Goal: Information Seeking & Learning: Learn about a topic

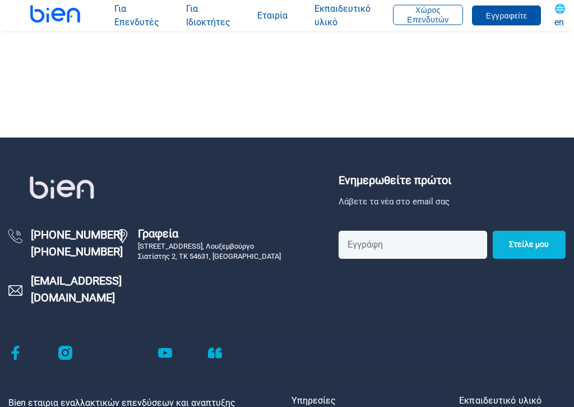
scroll to position [383, 0]
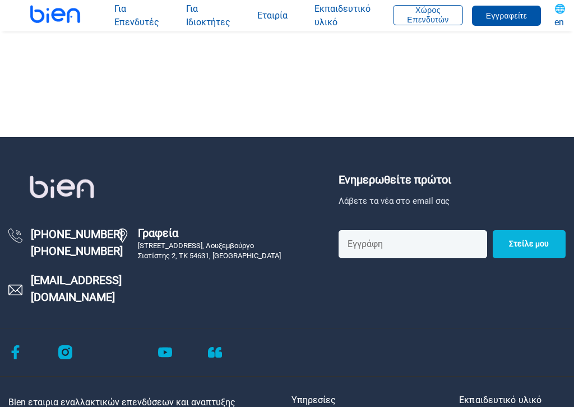
click at [407, 332] on div at bounding box center [287, 352] width 558 height 48
click at [413, 293] on div "Ενημερωθείτε πρώτοι Λάβετε τα νέα στο email σας Στείλε μου [PHONE_NUMBER] [PHON…" at bounding box center [287, 250] width 574 height 158
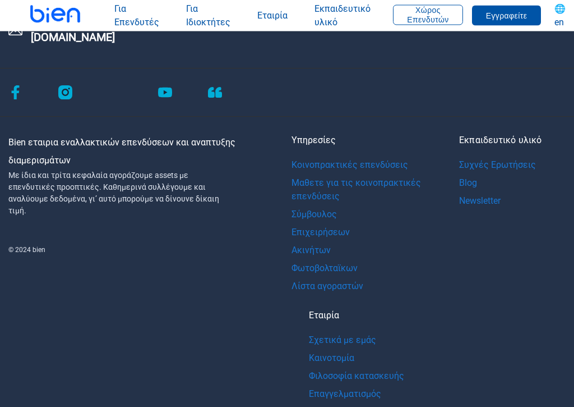
scroll to position [650, 0]
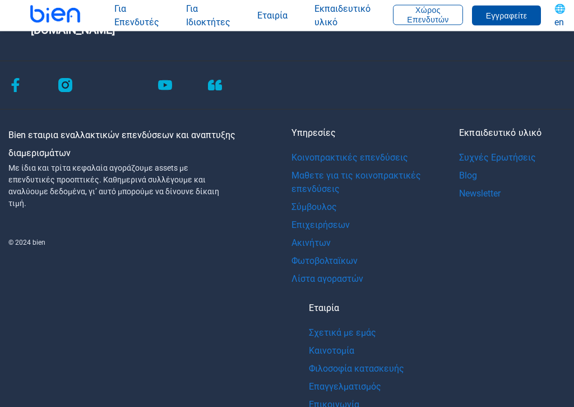
click at [417, 316] on div "Υπηρεσίες Κοινοπρακτικές επενδύσεις Μαθετε για τις κοινοπρακτικές επενδύσεις Σύ…" at bounding box center [429, 279] width 275 height 305
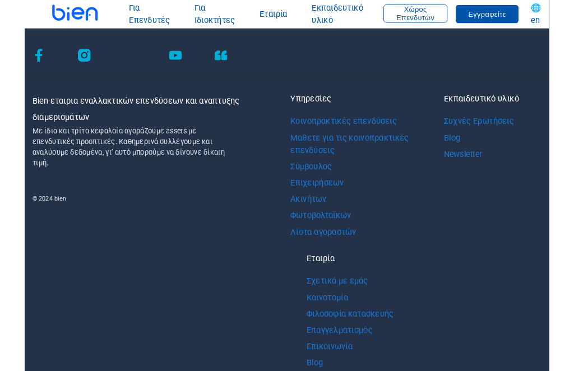
scroll to position [707, 0]
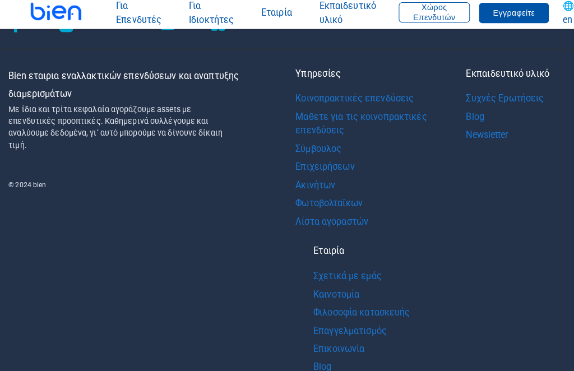
click at [0, 211] on div "Bien εταιρια εναλλακτικών επενδύσεων και αναπτυξης διαμερισμάτων Με ίδια και τρ…" at bounding box center [287, 225] width 574 height 312
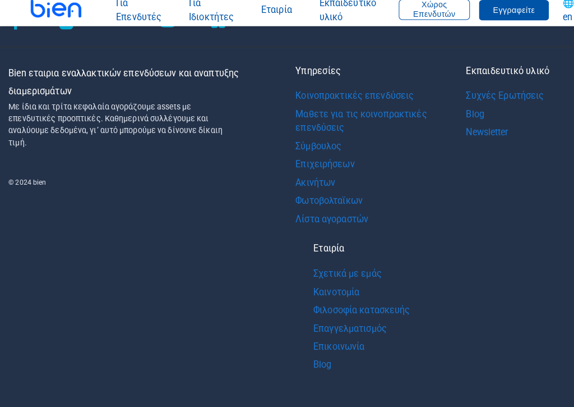
click at [168, 367] on footer "Ενημερωθείτε πρώτοι Λάβετε τα νέα στο email σας Στείλε μου [PHONE_NUMBER] [PHON…" at bounding box center [287, 117] width 574 height 608
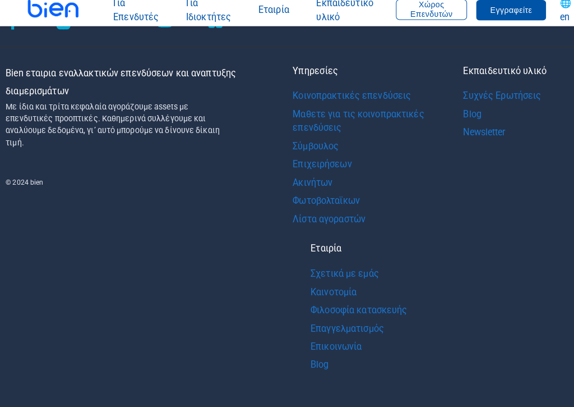
click at [161, 277] on div "Bien εταιρια εναλλακτικών επενδύσεων και αναπτυξης διαμερισμάτων Με ίδια και τρ…" at bounding box center [145, 225] width 283 height 312
click at [164, 198] on div "Bien εταιρια εναλλακτικών επενδύσεων και αναπτυξης διαμερισμάτων Με ίδια και τρ…" at bounding box center [145, 225] width 283 height 312
click at [44, 2] on img at bounding box center [57, 14] width 88 height 56
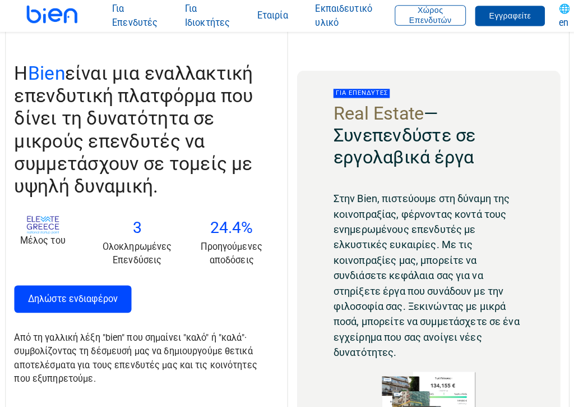
click at [316, 266] on div "Στην Bien, πιστεύουμε στη δύναμη της κοινοπραξίας, φέρνοντας κοντά τους ενημερω…" at bounding box center [427, 323] width 224 height 271
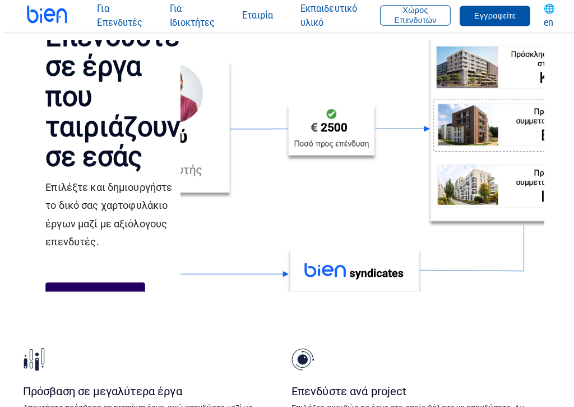
click at [318, 280] on video at bounding box center [357, 163] width 359 height 264
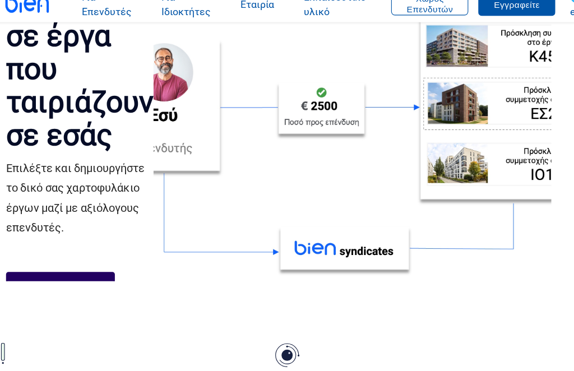
scroll to position [23, 17]
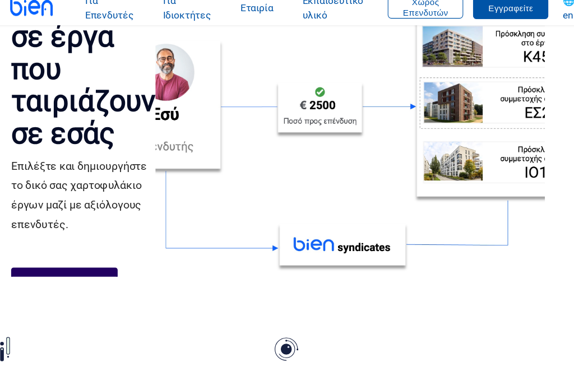
click at [240, 50] on video at bounding box center [339, 139] width 359 height 241
click at [238, 50] on video at bounding box center [339, 139] width 359 height 241
click at [234, 58] on video at bounding box center [339, 139] width 359 height 241
click at [234, 61] on video at bounding box center [339, 139] width 359 height 241
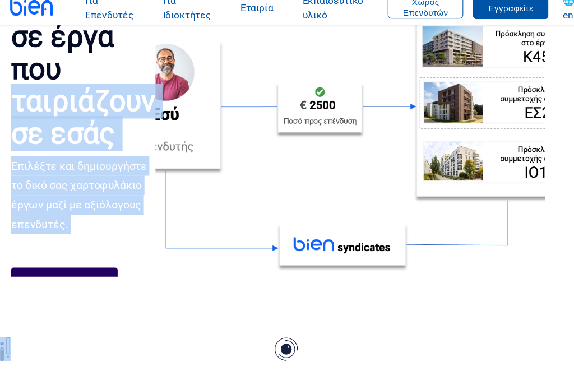
click at [205, 102] on video at bounding box center [339, 139] width 359 height 241
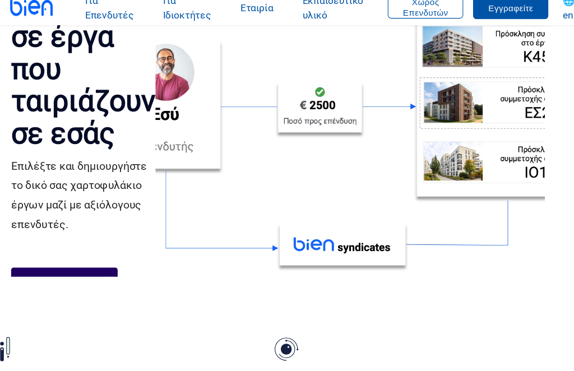
click at [226, 35] on video at bounding box center [339, 139] width 359 height 241
click at [226, 31] on video at bounding box center [339, 139] width 359 height 241
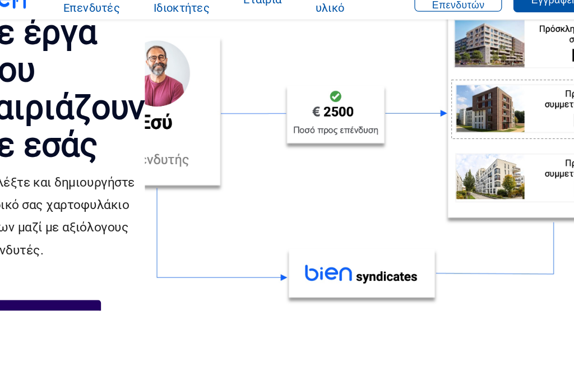
click at [196, 33] on video at bounding box center [339, 139] width 359 height 241
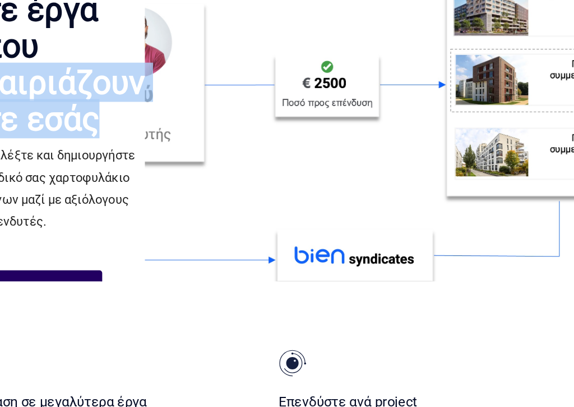
click at [194, 22] on video at bounding box center [339, 140] width 359 height 264
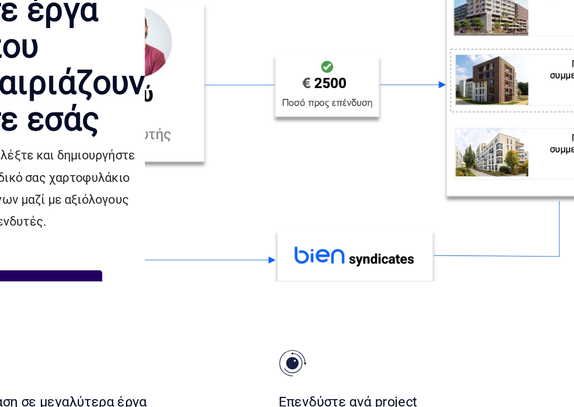
click at [192, 12] on video at bounding box center [339, 140] width 359 height 264
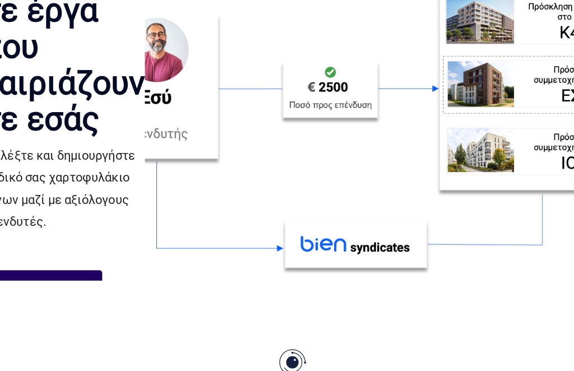
click at [61, 66] on h1 "Επενδύστε σε έργα που ταιριάζουν σε εσάς" at bounding box center [93, 72] width 133 height 148
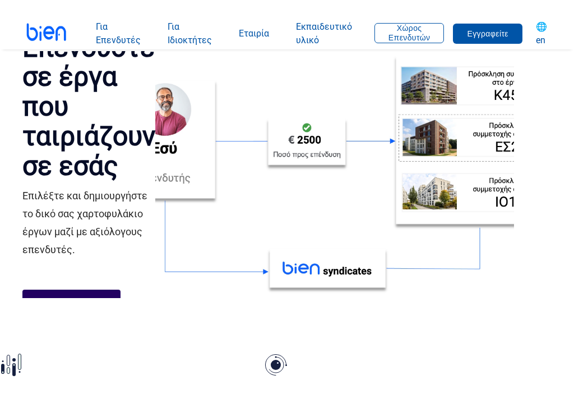
scroll to position [0, 22]
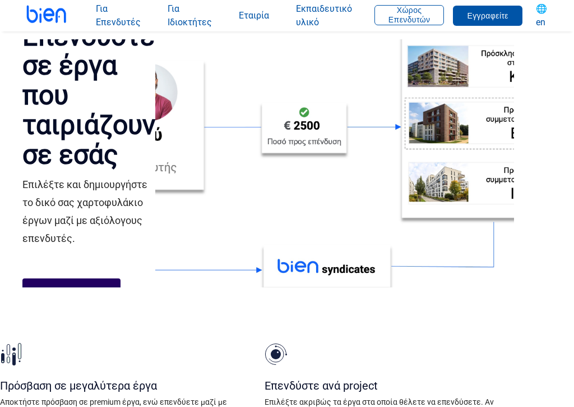
click at [0, 358] on img at bounding box center [11, 354] width 22 height 22
click at [0, 356] on img at bounding box center [11, 354] width 22 height 22
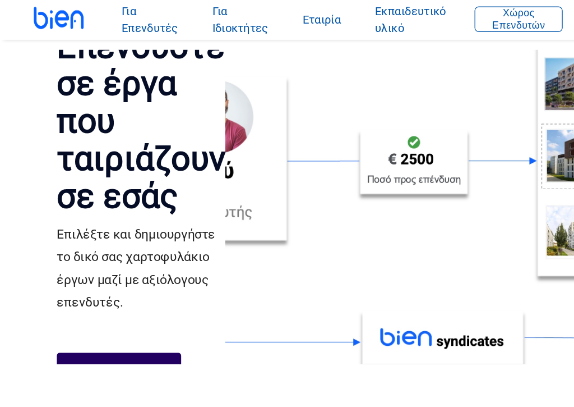
click at [387, 250] on video at bounding box center [357, 163] width 359 height 264
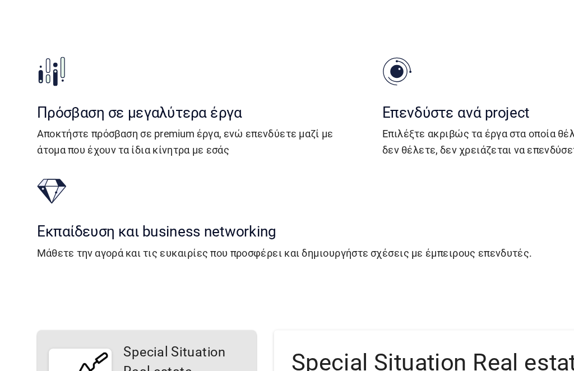
scroll to position [240, 0]
